Goal: Task Accomplishment & Management: Manage account settings

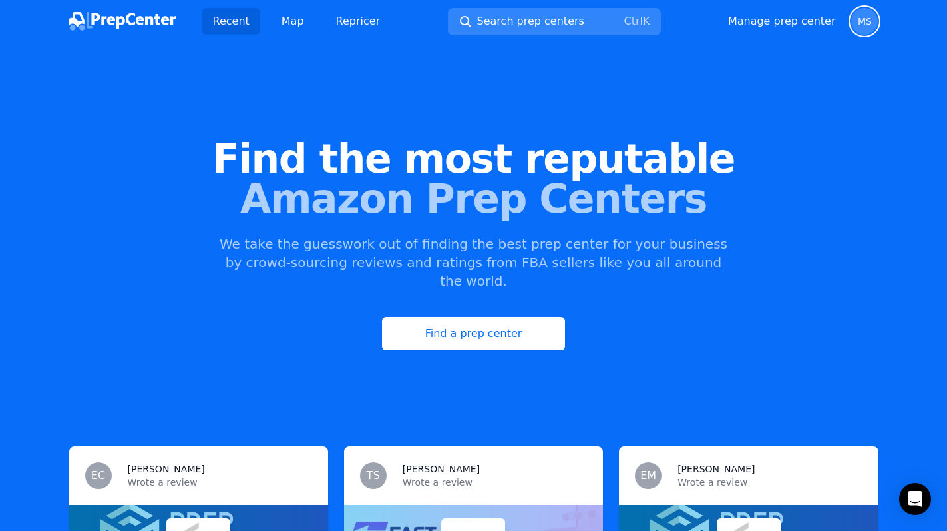
click at [861, 23] on span "MS" at bounding box center [865, 21] width 14 height 9
click at [820, 23] on link "Manage prep center" at bounding box center [782, 21] width 108 height 16
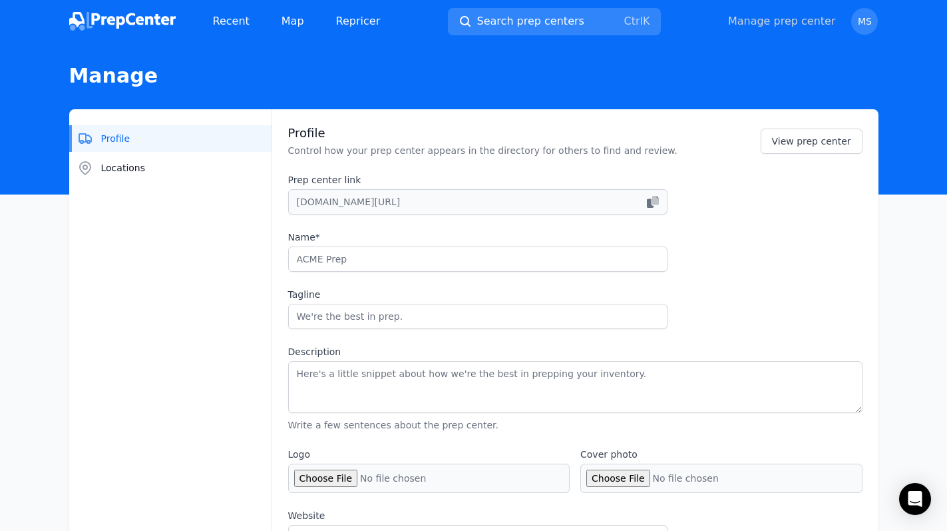
type input "[PERSON_NAME] Services"
type input "Top prep center in tax-free [US_STATE] - 21k+sq. ft. [GEOGRAPHIC_DATA]"
type textarea "We've been known as [PERSON_NAME] Books since [DATE] and transitioned to the na…"
type input "[URL][DOMAIN_NAME]"
type input "[PHONE_NUMBER]"
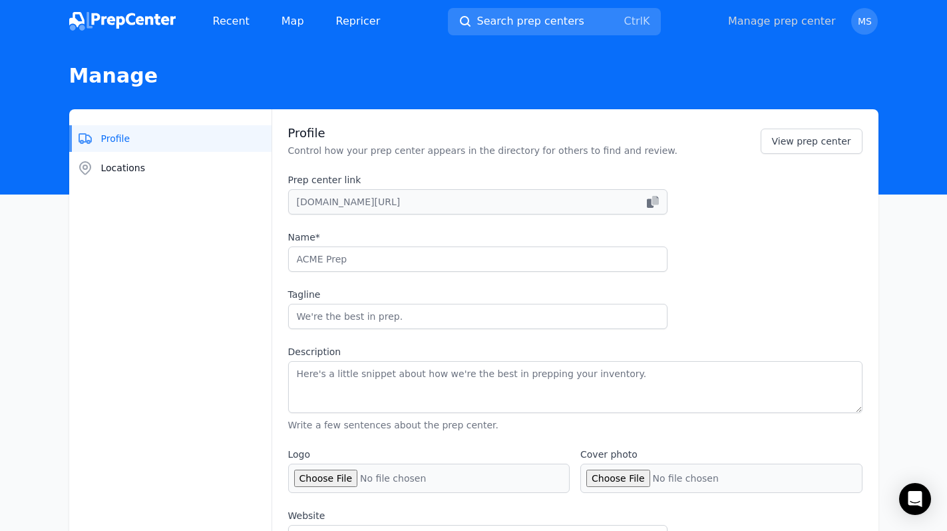
type input "[EMAIL_ADDRESS][DOMAIN_NAME]"
checkbox input "true"
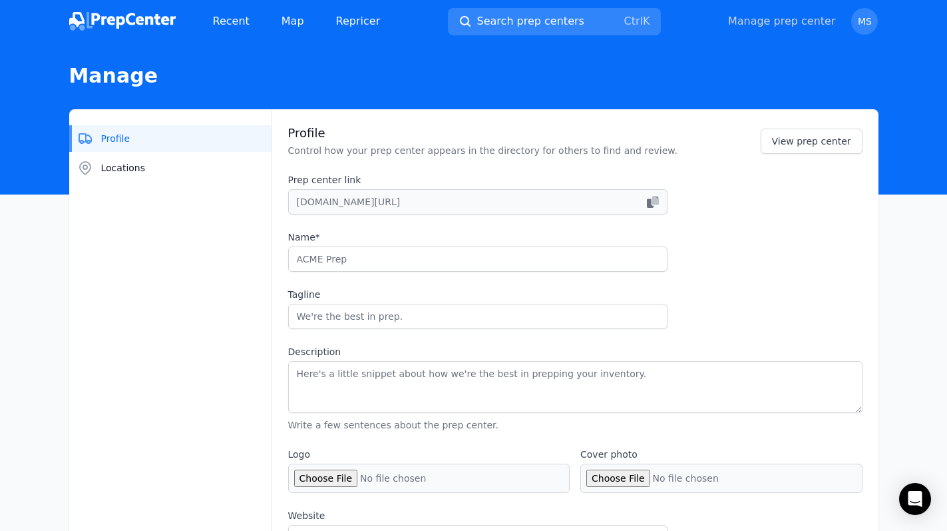
checkbox input "true"
select select "24to48"
type input "mkzservices"
type input "mckenzieservices3793"
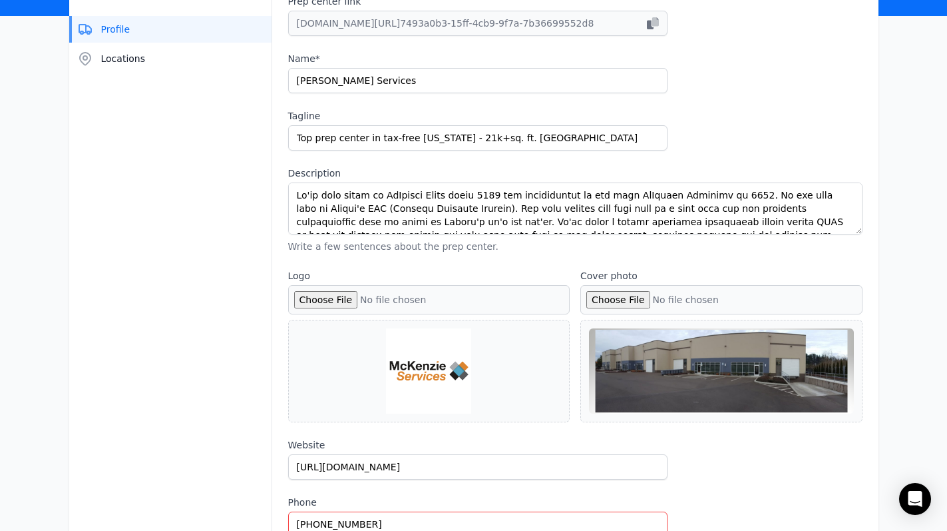
scroll to position [200, 0]
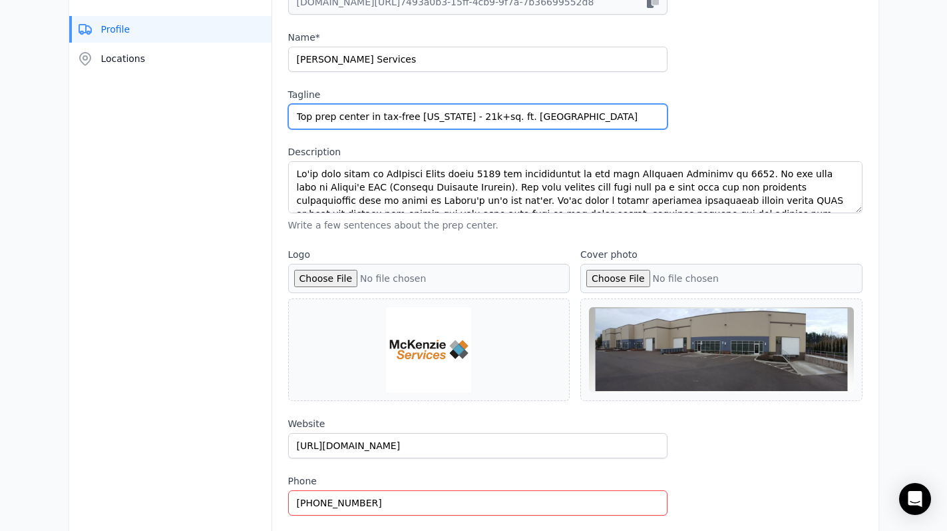
drag, startPoint x: 379, startPoint y: 113, endPoint x: 282, endPoint y: 114, distance: 97.2
click at [282, 114] on div "Profile Control how your prep center appears in the directory for others to fin…" at bounding box center [575, 406] width 606 height 995
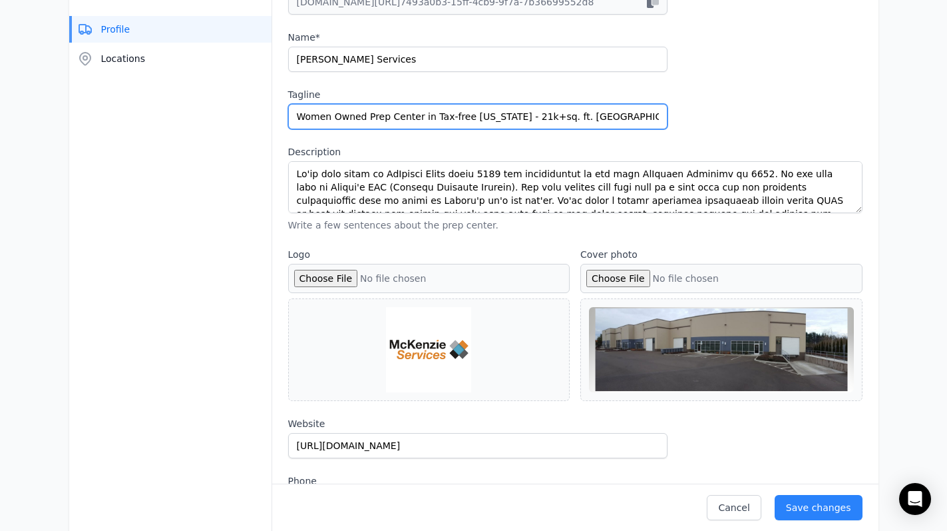
scroll to position [67, 0]
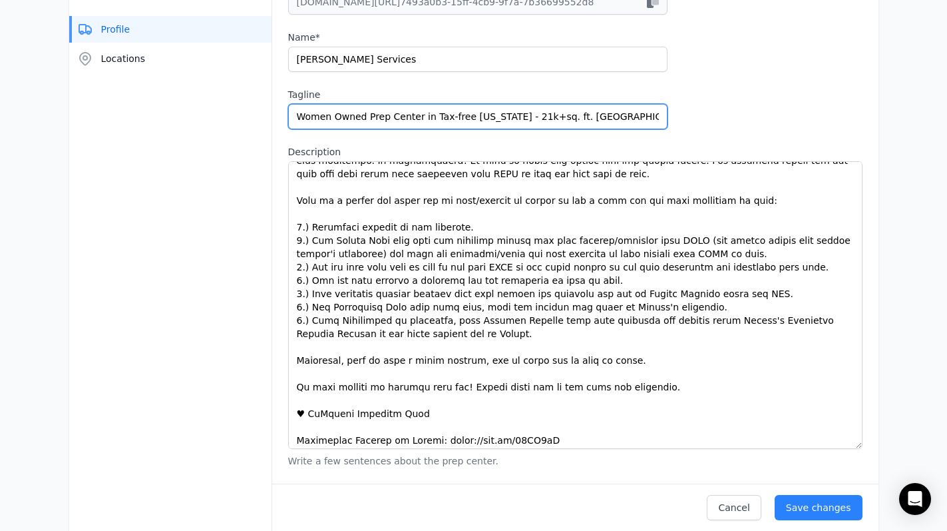
drag, startPoint x: 858, startPoint y: 210, endPoint x: 869, endPoint y: 446, distance: 235.9
click at [869, 446] on div "Profile Control how your prep center appears in the directory for others to fin…" at bounding box center [575, 524] width 606 height 1230
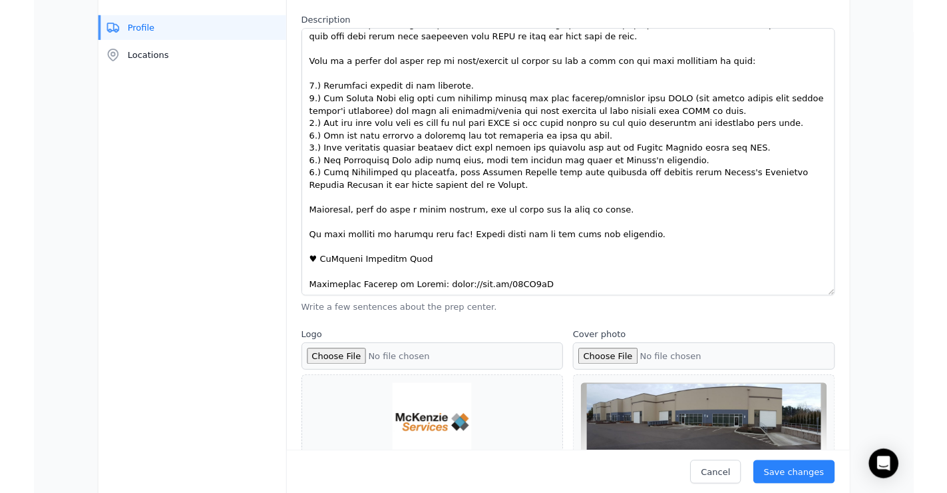
scroll to position [466, 0]
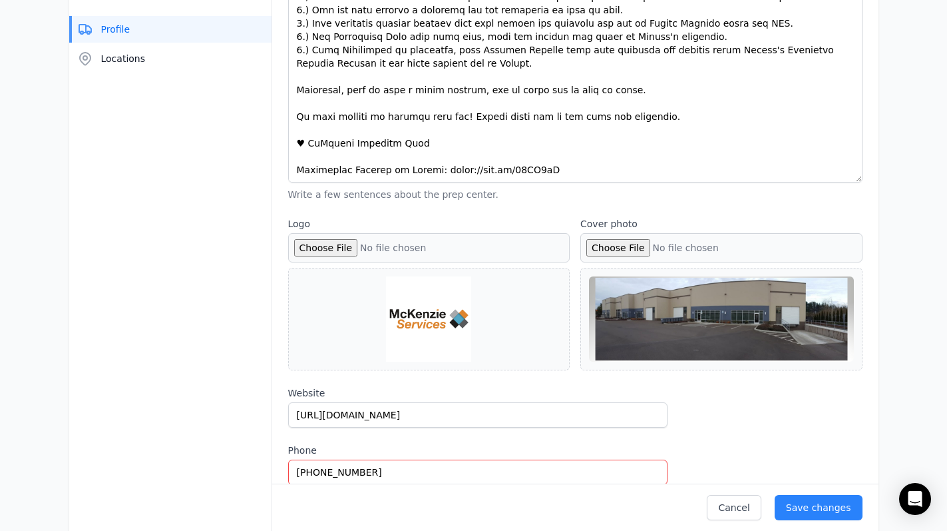
type input "Women Owned Prep Center in Tax-free [US_STATE] - 21k+sq. ft. [GEOGRAPHIC_DATA]"
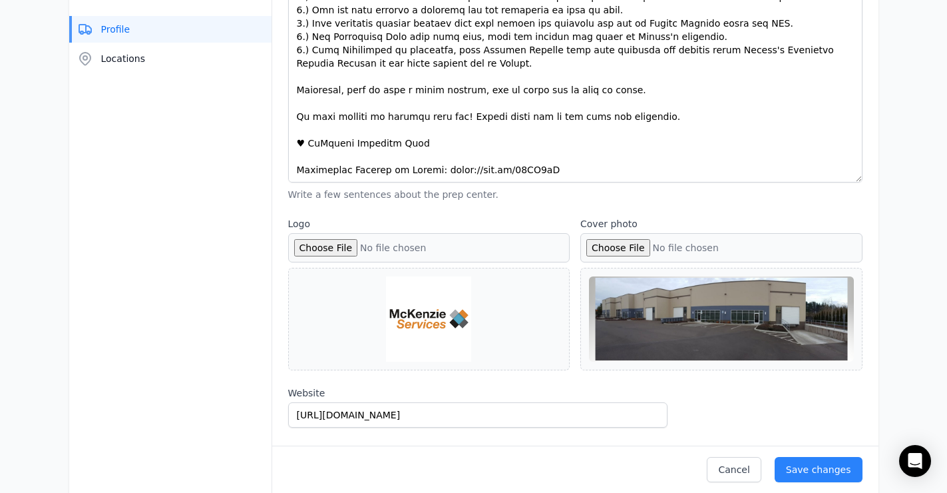
click at [633, 251] on input "Cover photo" at bounding box center [721, 247] width 282 height 29
type input "C:\fakepath\Warehouse New.PNG"
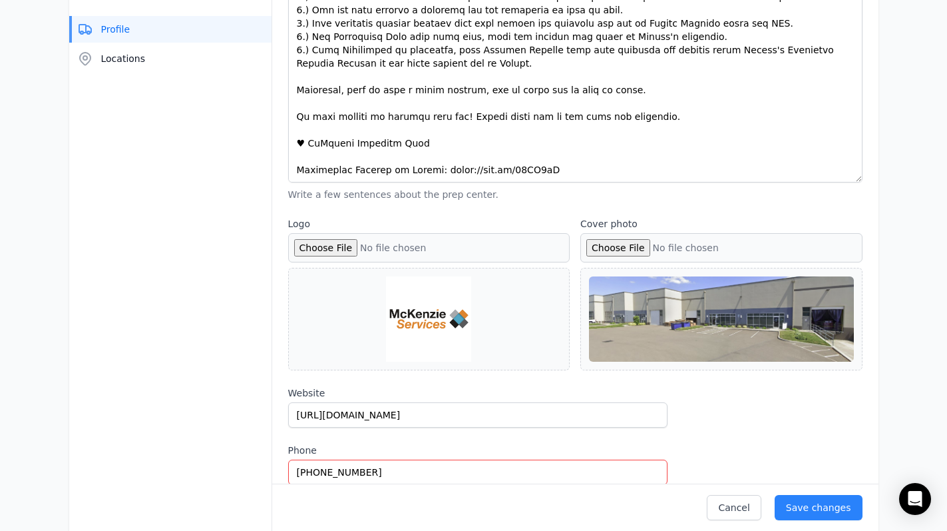
drag, startPoint x: 776, startPoint y: 312, endPoint x: 729, endPoint y: 311, distance: 47.3
click at [733, 310] on div at bounding box center [721, 318] width 265 height 85
click at [716, 326] on div at bounding box center [721, 318] width 265 height 85
drag, startPoint x: 716, startPoint y: 326, endPoint x: 685, endPoint y: 335, distance: 32.2
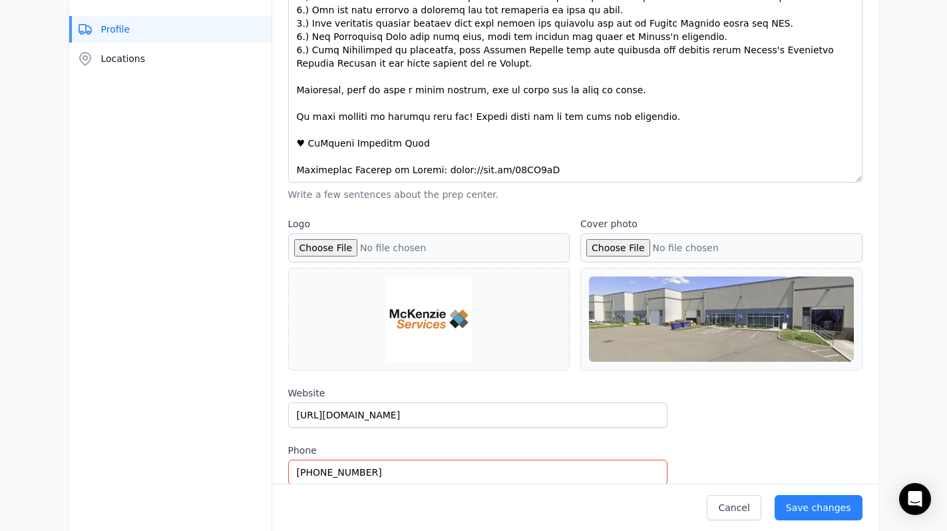
click at [685, 335] on div at bounding box center [721, 318] width 265 height 85
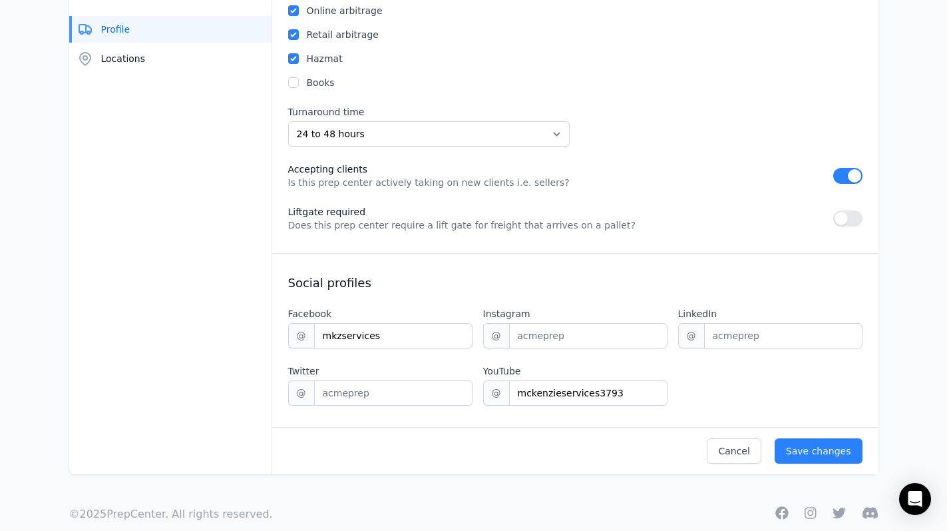
scroll to position [1131, 0]
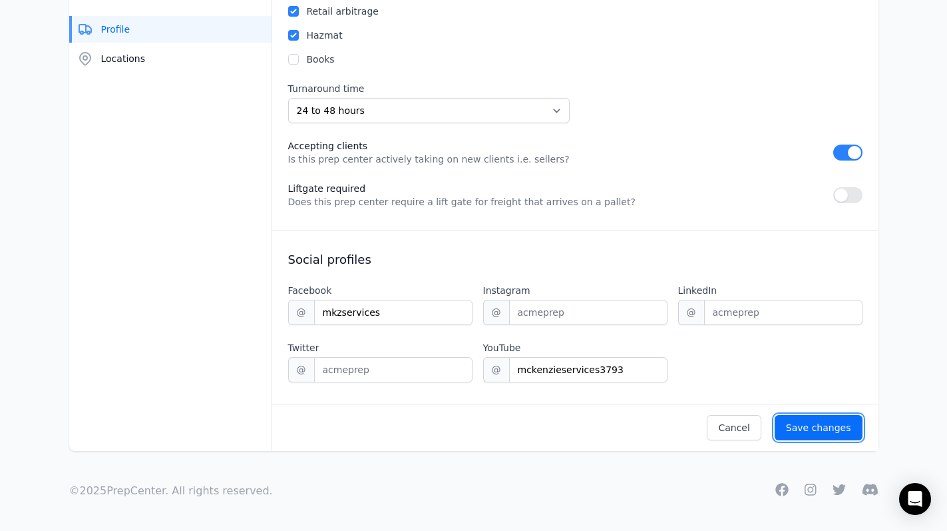
click at [809, 432] on div "Save changes" at bounding box center [818, 427] width 65 height 13
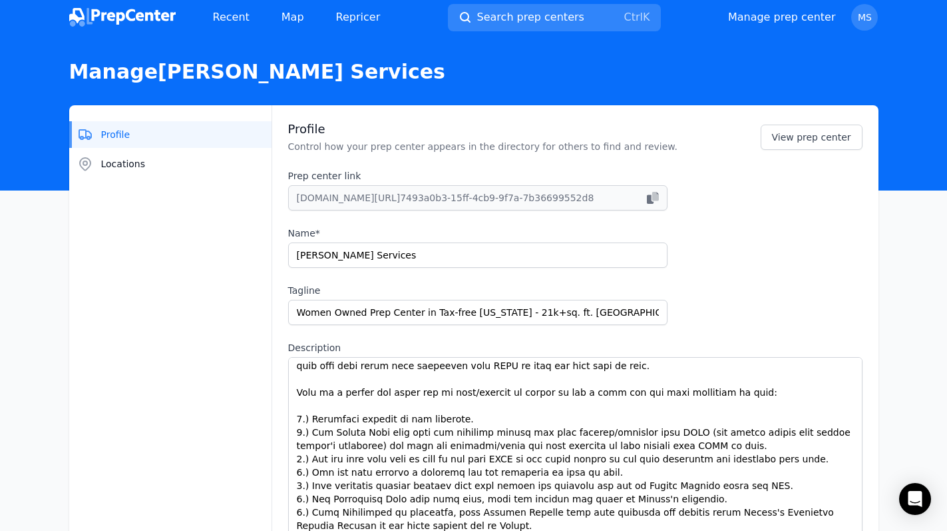
scroll to position [0, 0]
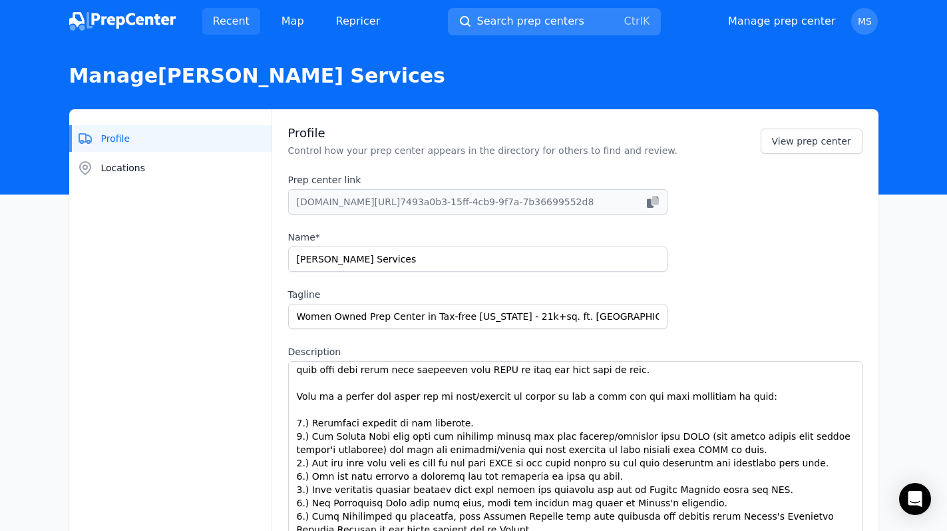
click at [248, 23] on link "Recent" at bounding box center [231, 21] width 58 height 27
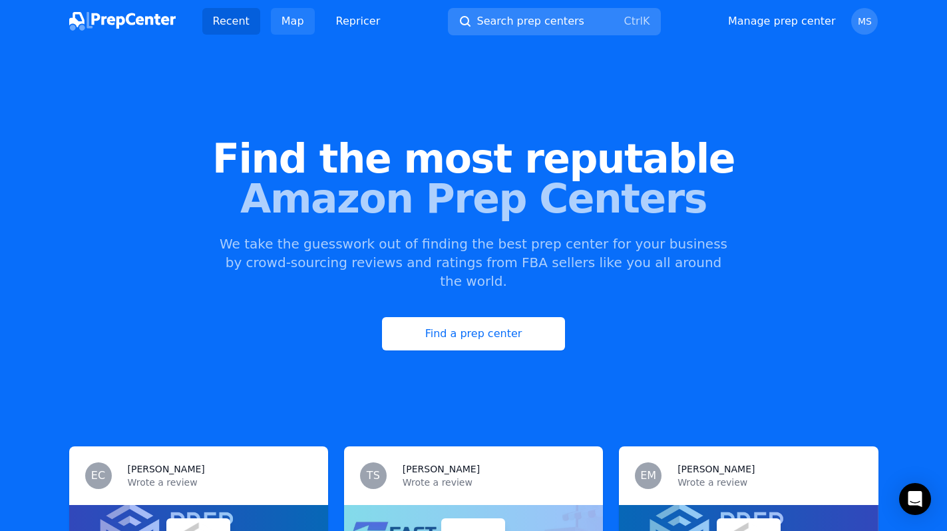
click at [298, 29] on link "Map" at bounding box center [293, 21] width 44 height 27
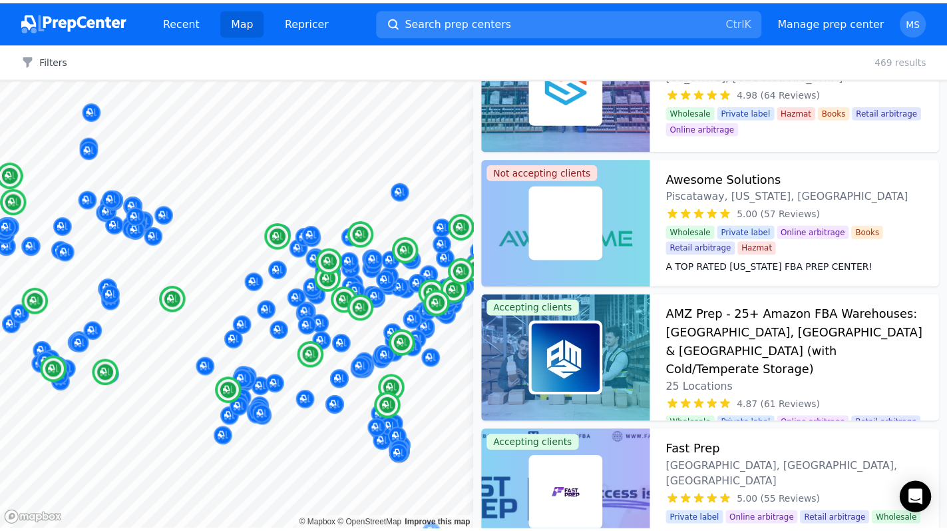
scroll to position [333, 0]
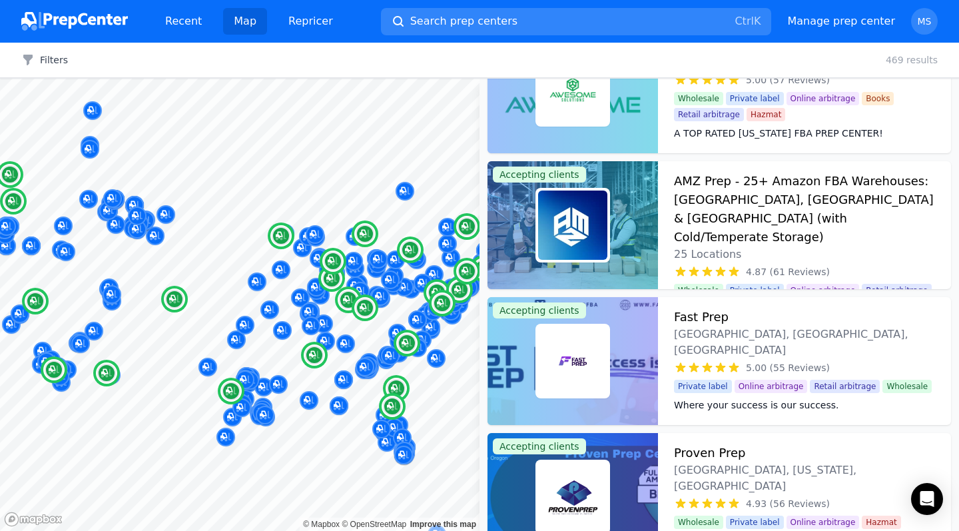
click at [781, 182] on h3 "AMZ Prep - 25+ Amazon FBA Warehouses: [GEOGRAPHIC_DATA], [GEOGRAPHIC_DATA] & [G…" at bounding box center [804, 209] width 261 height 75
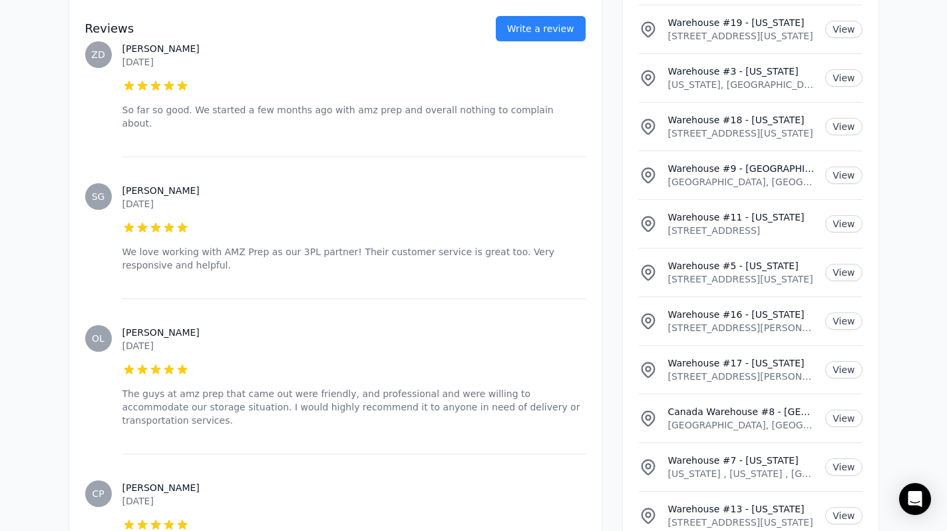
scroll to position [9717, 0]
